Goal: Task Accomplishment & Management: Complete application form

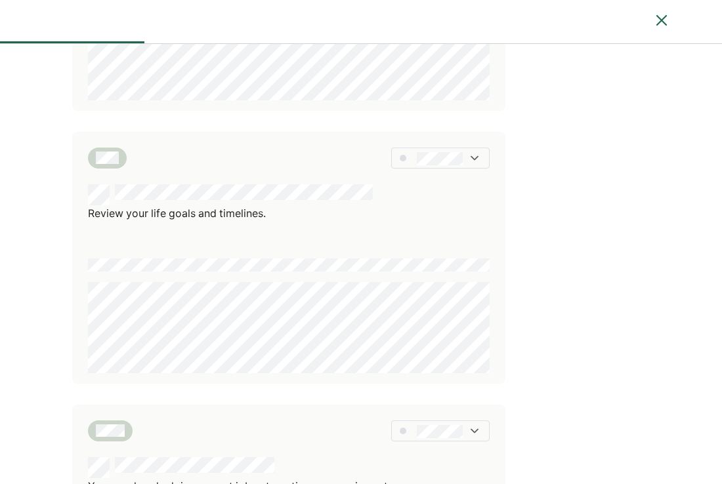
scroll to position [590, 0]
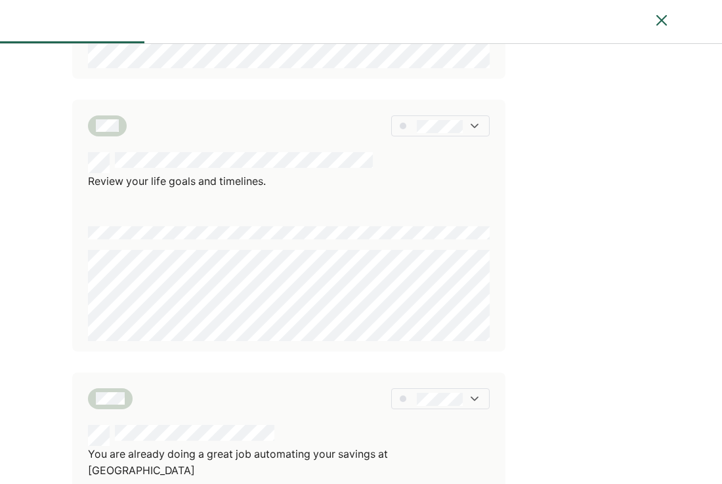
click at [480, 119] on img at bounding box center [474, 125] width 13 height 13
click at [476, 159] on div at bounding box center [450, 169] width 76 height 21
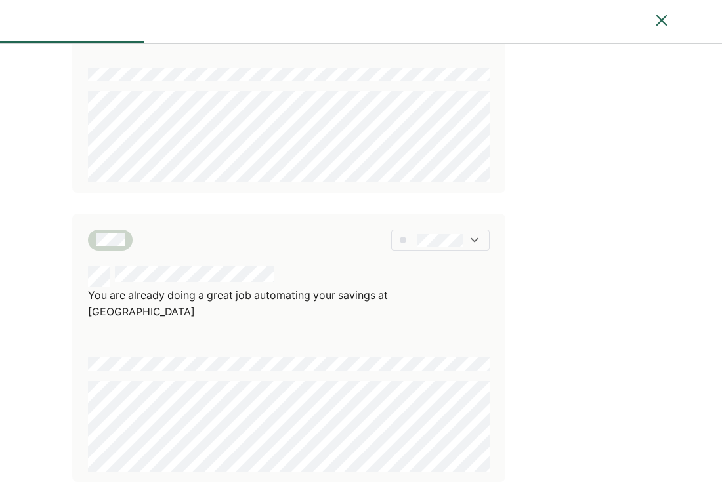
scroll to position [787, 0]
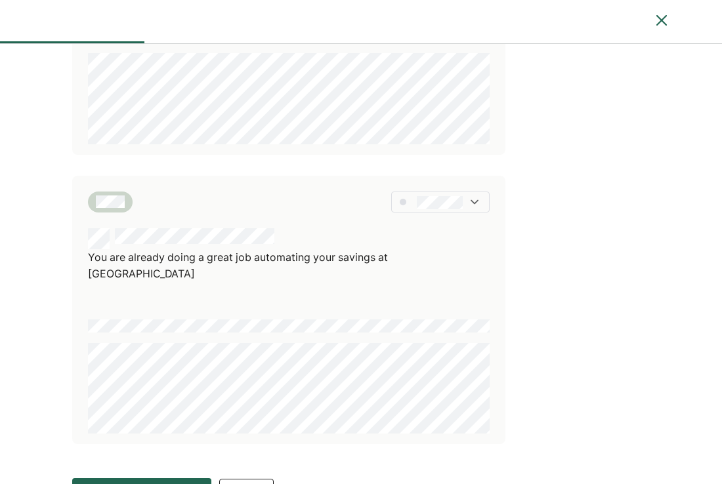
click at [474, 196] on img at bounding box center [474, 202] width 13 height 13
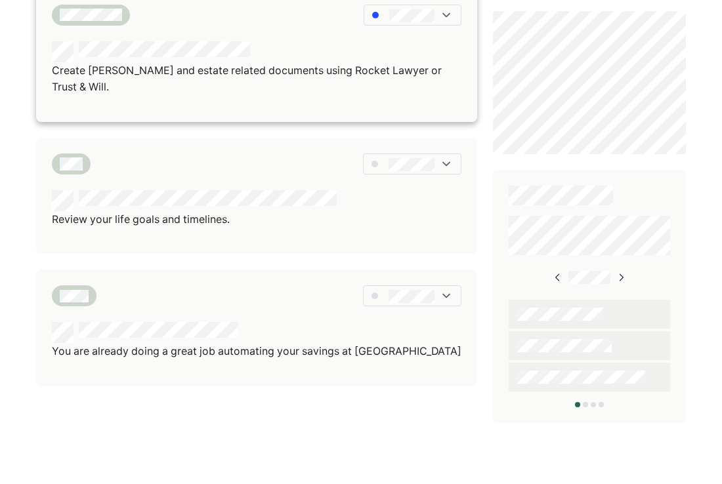
scroll to position [514, 0]
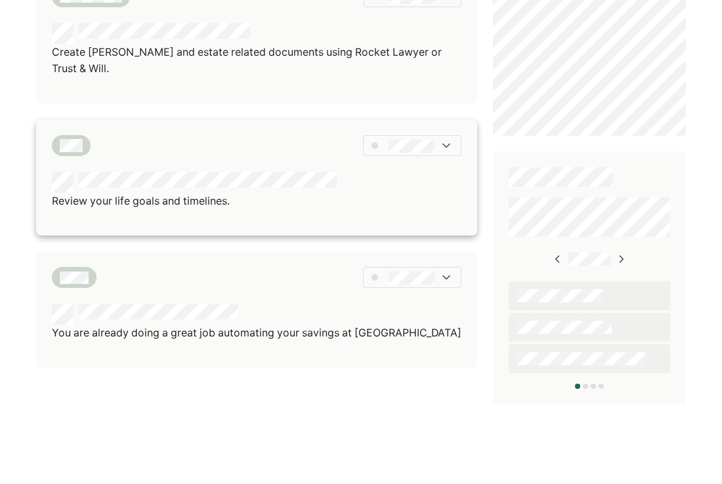
click at [446, 139] on img at bounding box center [446, 145] width 13 height 13
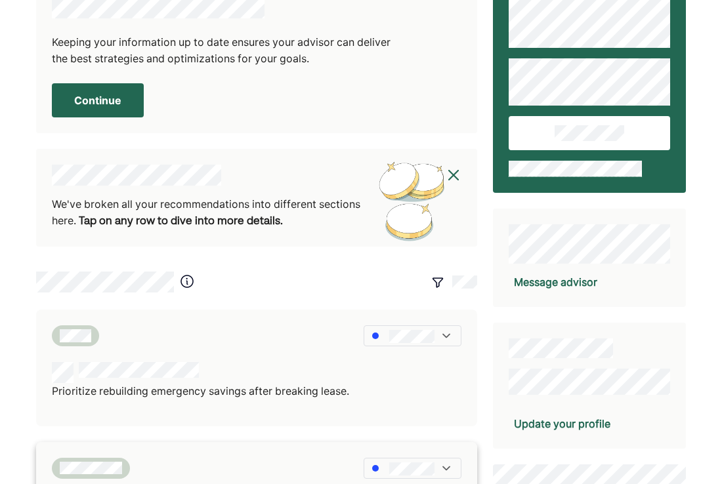
scroll to position [0, 0]
